Goal: Check status: Check status

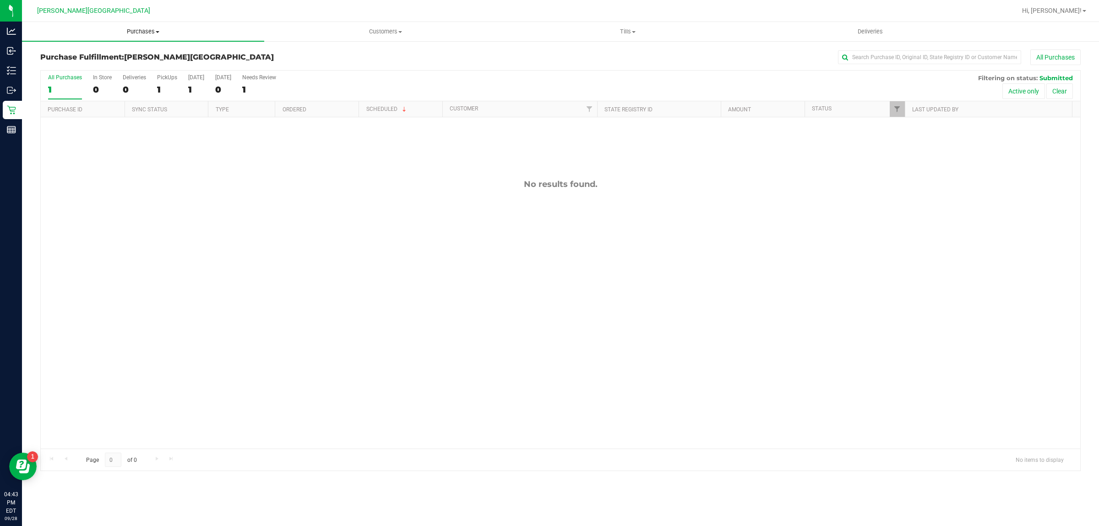
click at [141, 26] on uib-tab-heading "Purchases Summary of purchases Fulfillment All purchases" at bounding box center [143, 31] width 242 height 19
click at [91, 67] on li "Fulfillment" at bounding box center [143, 66] width 242 height 11
click at [297, 252] on div "No results found." at bounding box center [560, 313] width 1039 height 393
drag, startPoint x: 479, startPoint y: 210, endPoint x: 674, endPoint y: 248, distance: 198.8
click at [674, 248] on div "No results found." at bounding box center [560, 313] width 1039 height 393
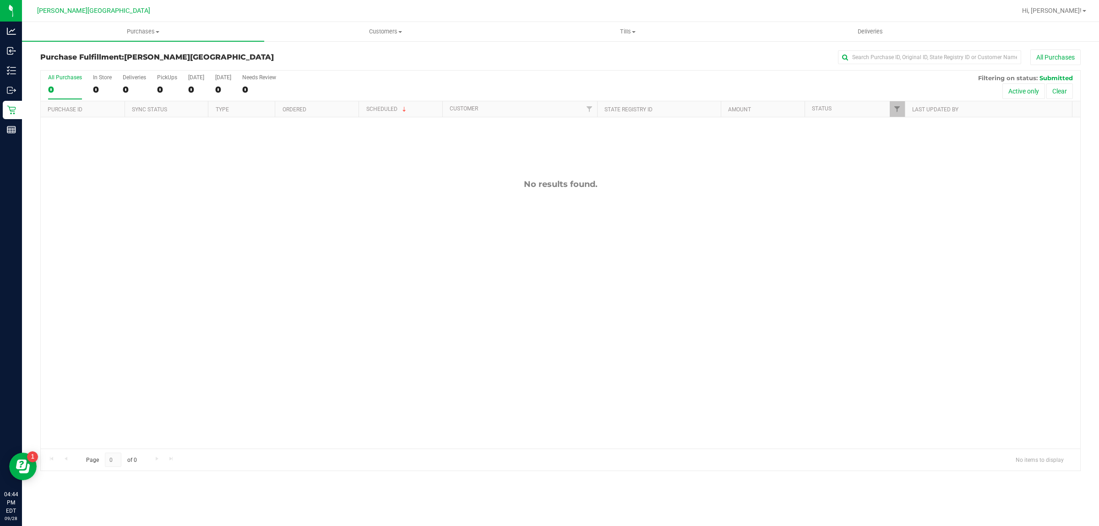
click at [647, 228] on div "No results found." at bounding box center [560, 313] width 1039 height 393
drag, startPoint x: 634, startPoint y: 214, endPoint x: 498, endPoint y: 214, distance: 136.0
click at [498, 214] on div "No results found." at bounding box center [560, 313] width 1039 height 393
click at [542, 211] on div "No results found." at bounding box center [560, 313] width 1039 height 393
click at [137, 30] on span "Purchases" at bounding box center [143, 31] width 242 height 8
